Goal: Information Seeking & Learning: Check status

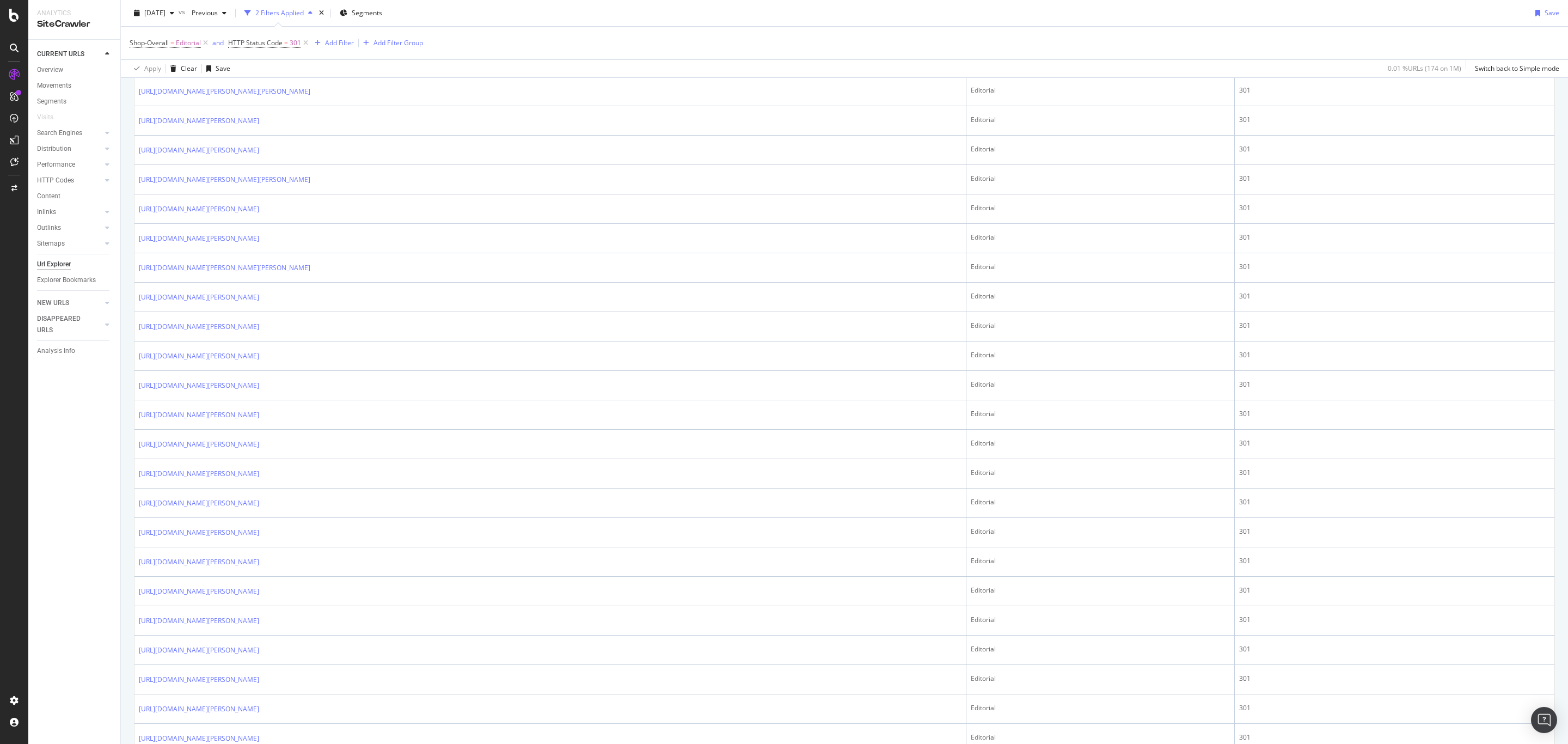
scroll to position [1162, 0]
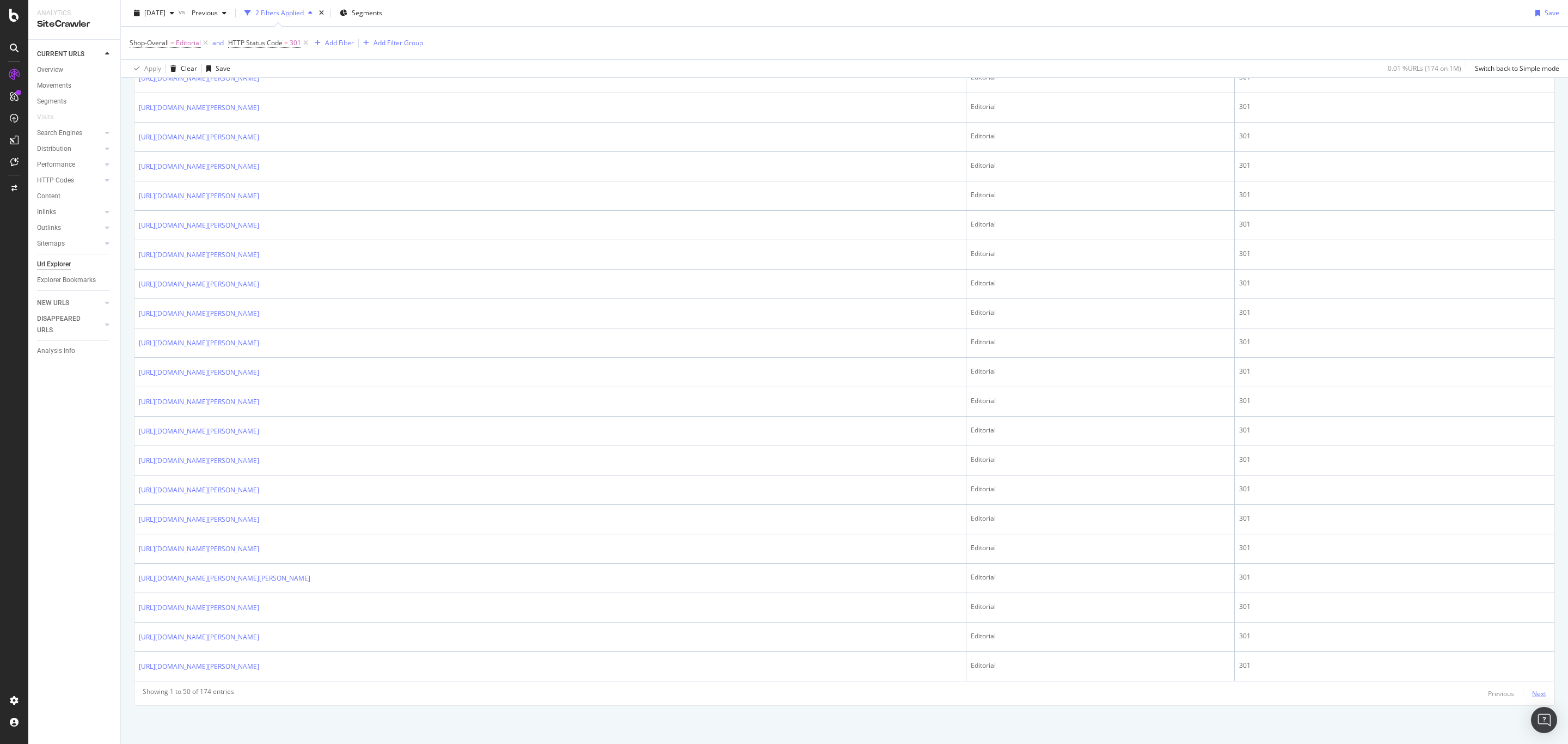
click at [1532, 692] on div "Next" at bounding box center [1539, 693] width 14 height 9
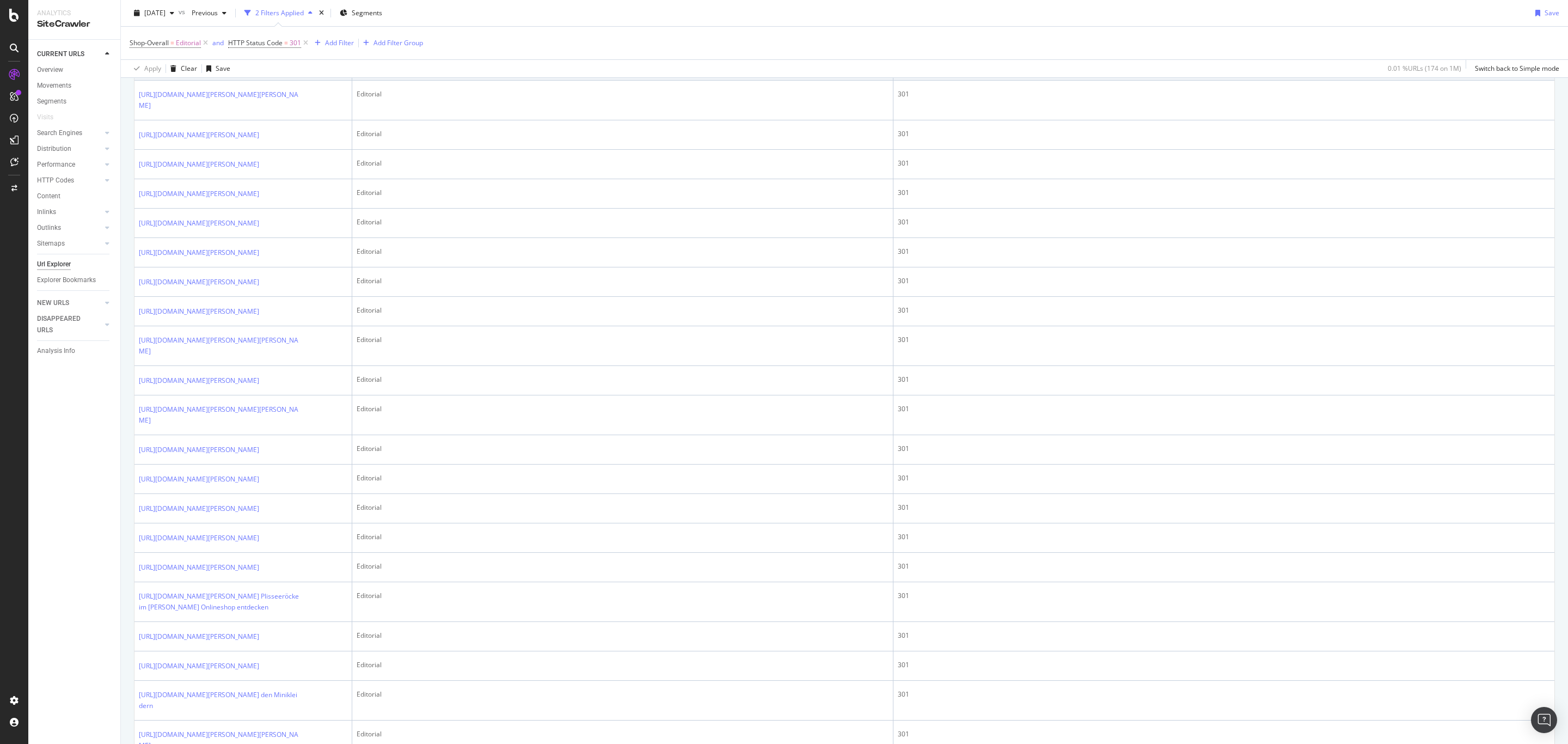
scroll to position [1627, 0]
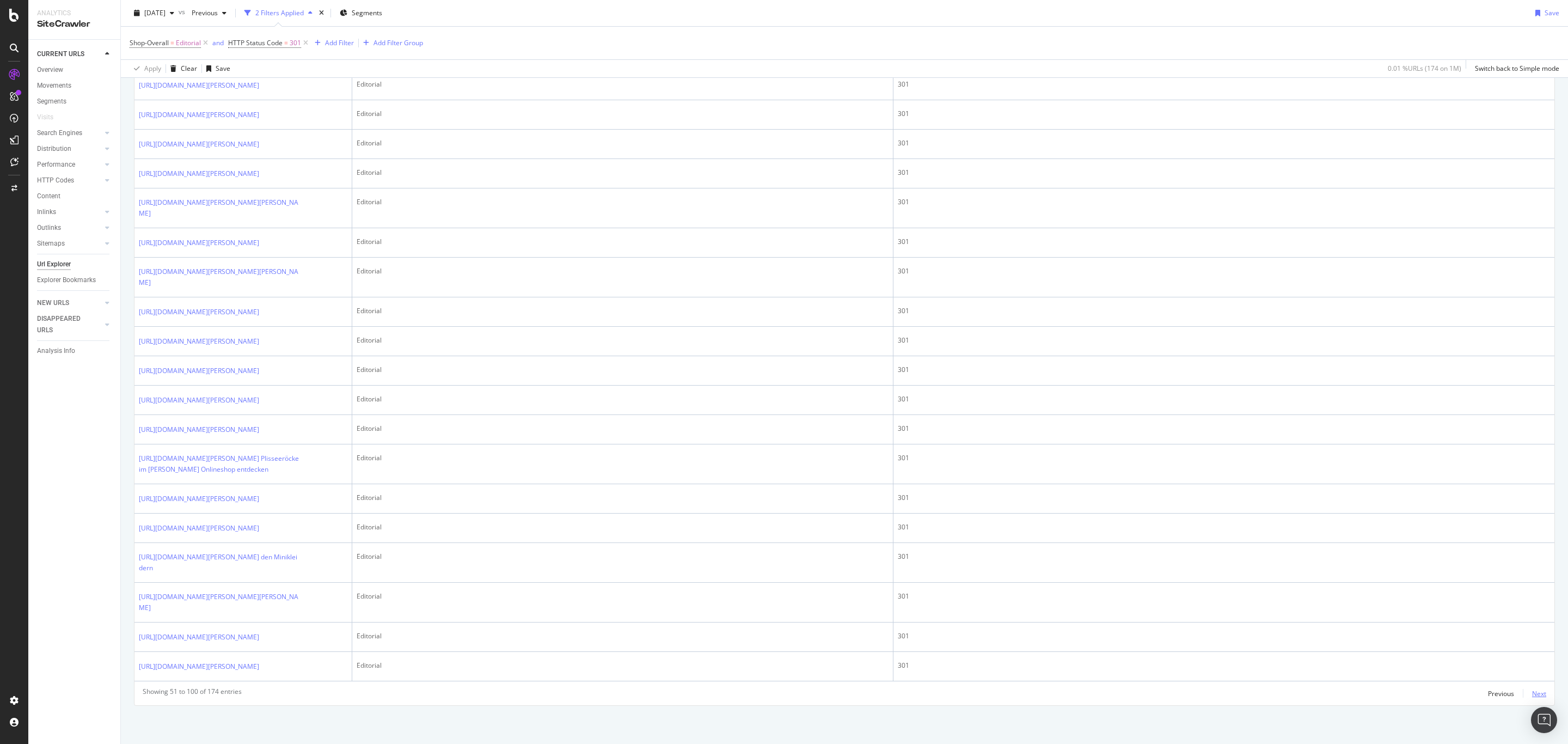
click at [1532, 698] on div "Next" at bounding box center [1539, 693] width 14 height 9
click at [1532, 696] on div "Next" at bounding box center [1539, 693] width 14 height 9
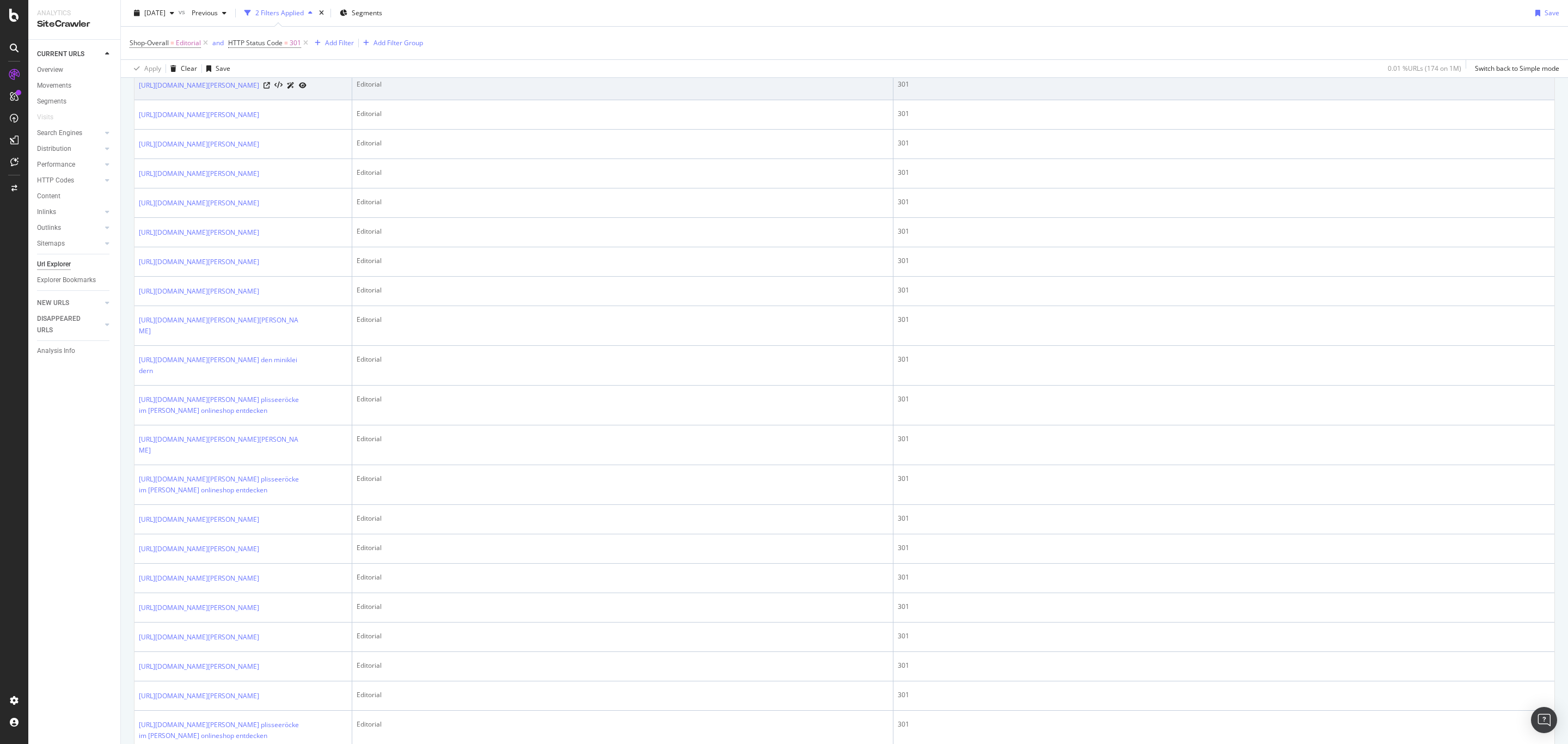
scroll to position [490, 0]
